Goal: Task Accomplishment & Management: Complete application form

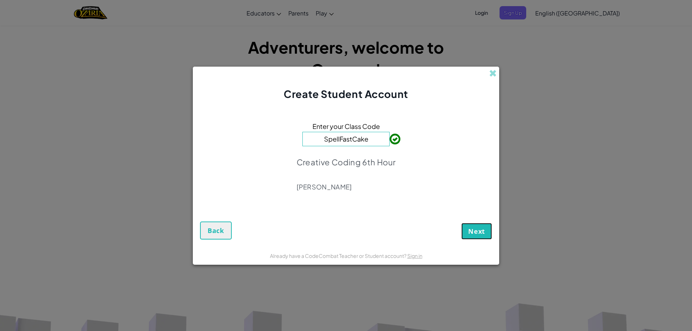
click at [482, 227] on span "Next" at bounding box center [476, 231] width 17 height 9
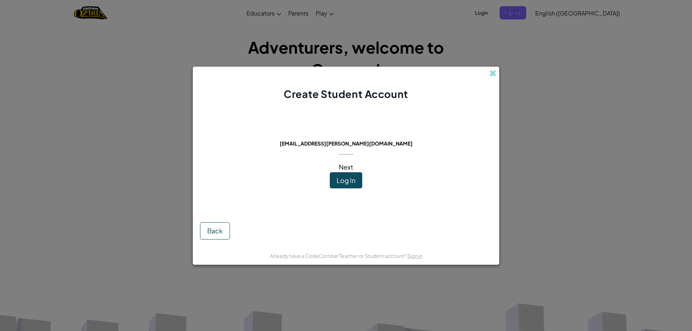
click at [349, 168] on span "Next" at bounding box center [346, 167] width 14 height 8
click at [349, 182] on span "Log In" at bounding box center [346, 180] width 19 height 8
